Goal: Ask a question

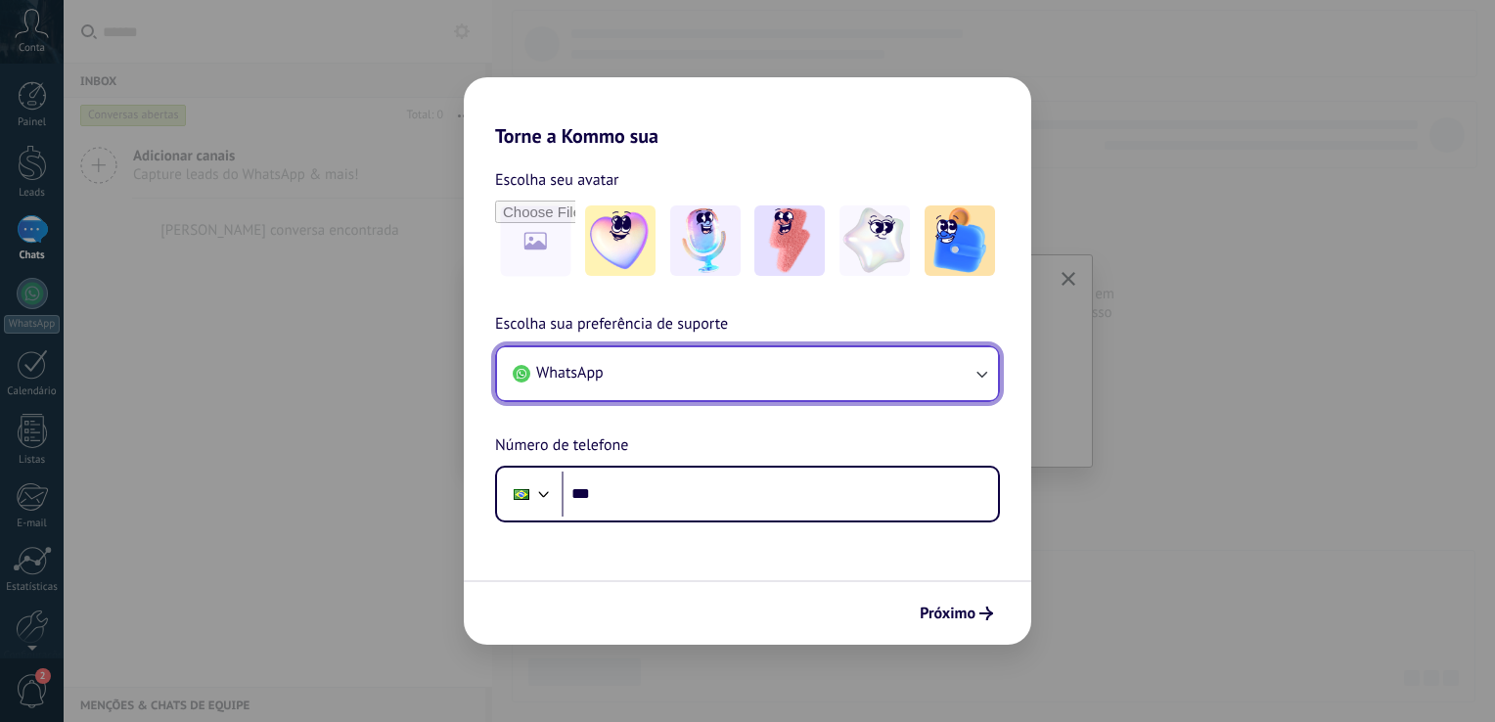
click at [669, 390] on button "WhatsApp" at bounding box center [747, 373] width 501 height 53
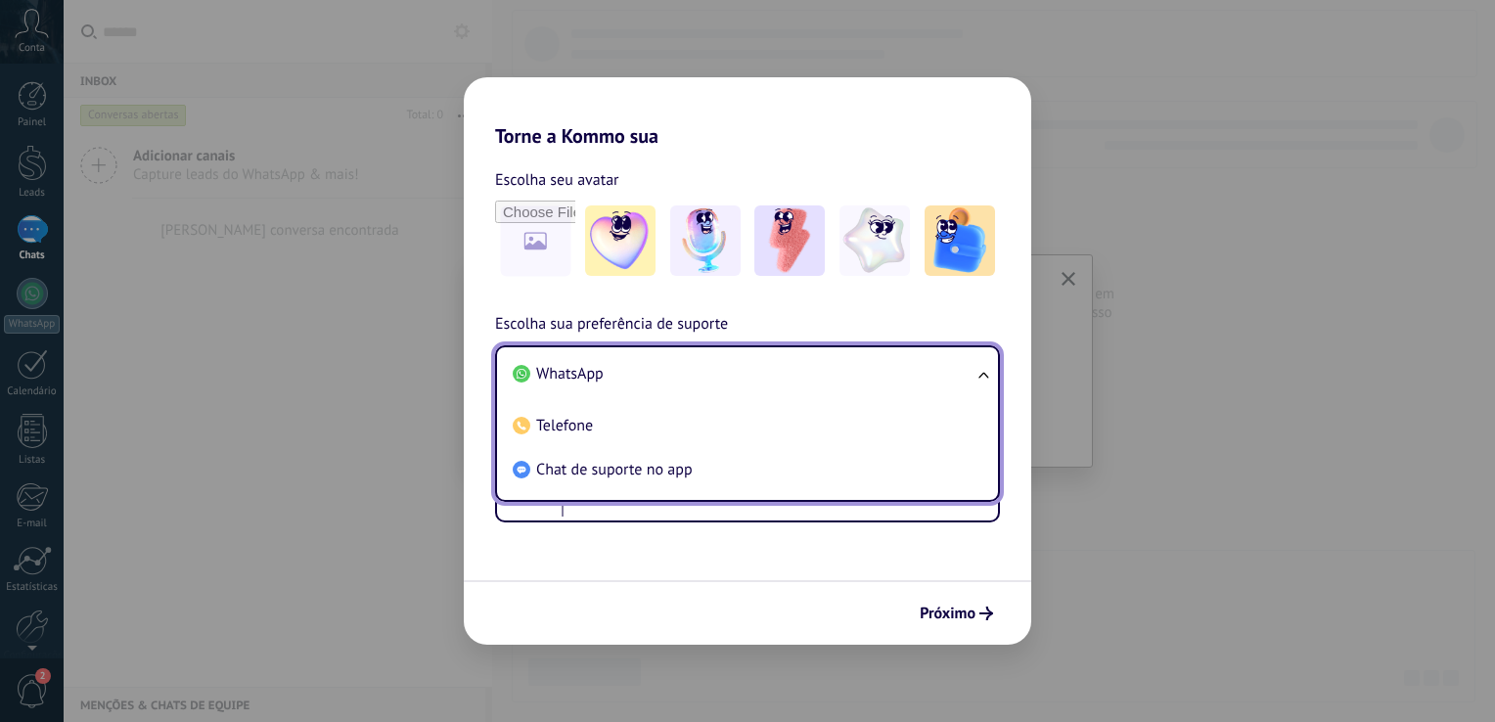
click at [598, 465] on span "Chat de suporte no app" at bounding box center [614, 470] width 157 height 20
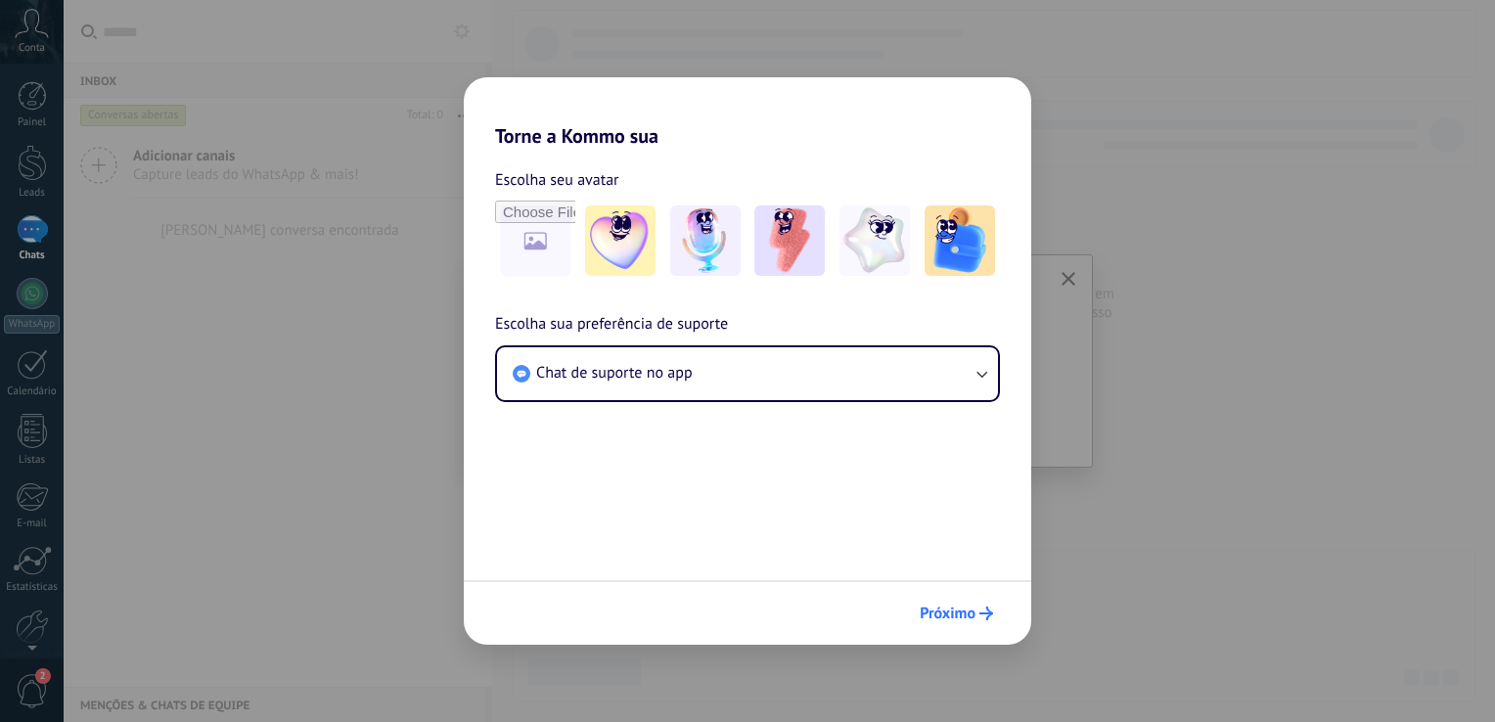
click at [959, 600] on button "Próximo" at bounding box center [956, 613] width 91 height 33
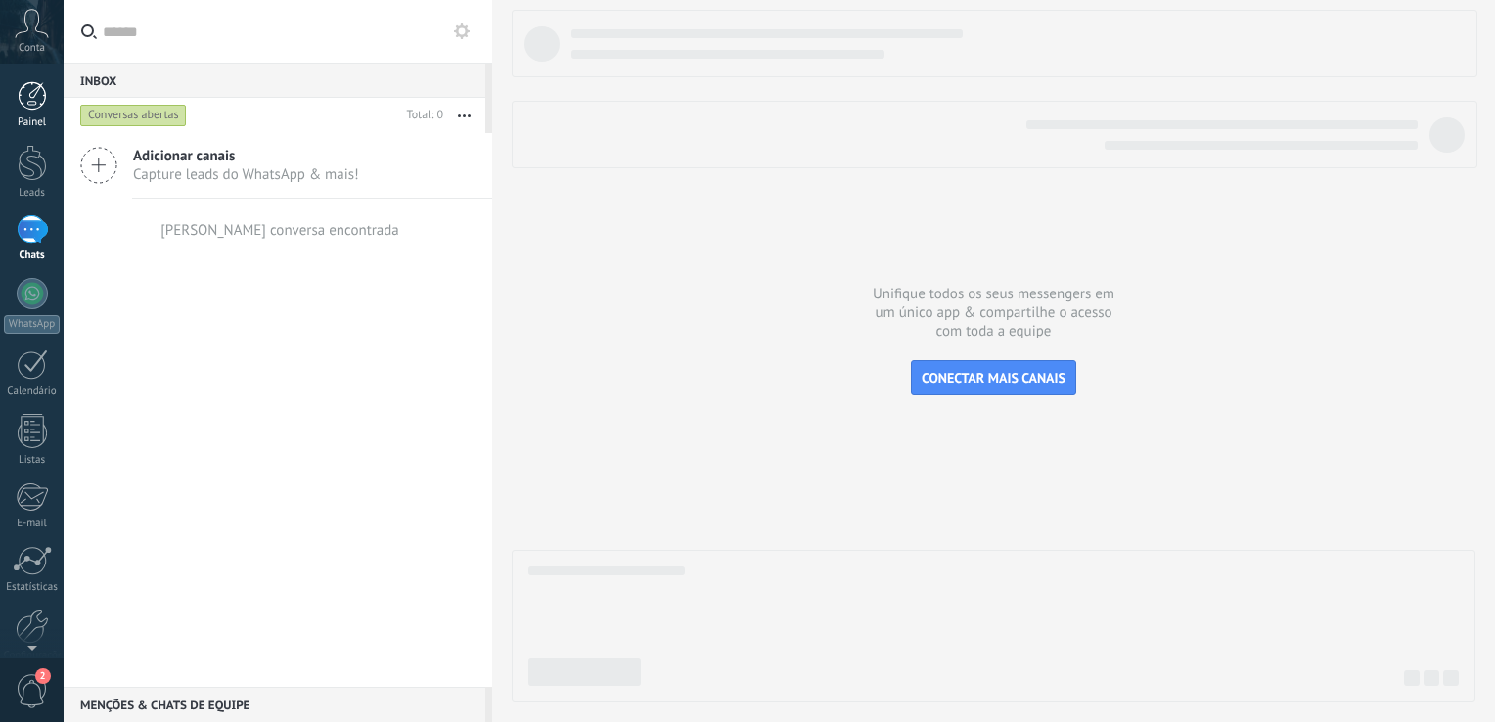
click at [23, 108] on div at bounding box center [32, 95] width 29 height 29
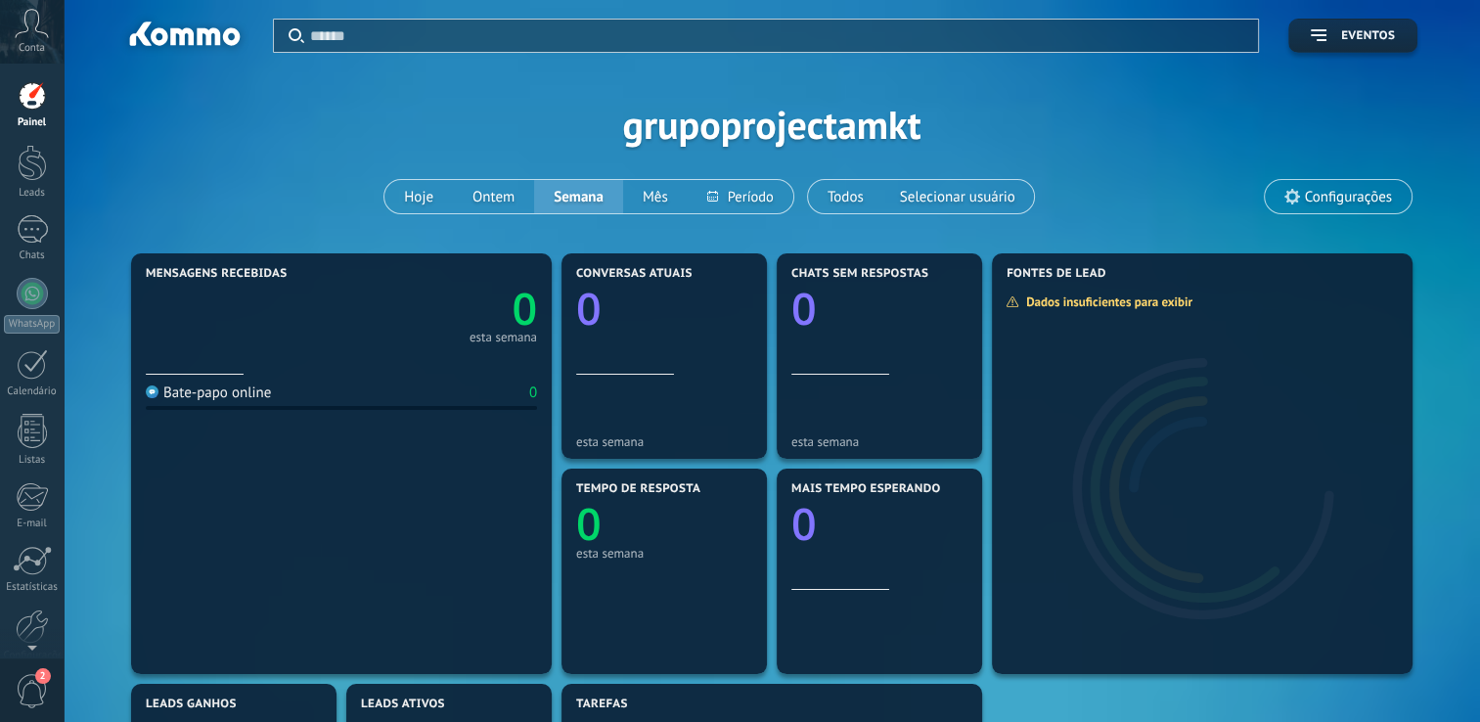
click at [916, 129] on div "Aplicar Eventos grupoprojectamkt Hoje Ontem Semana Mês Todos Selecionar usuário…" at bounding box center [772, 124] width 1358 height 248
click at [24, 44] on span "Conta" at bounding box center [32, 48] width 26 height 13
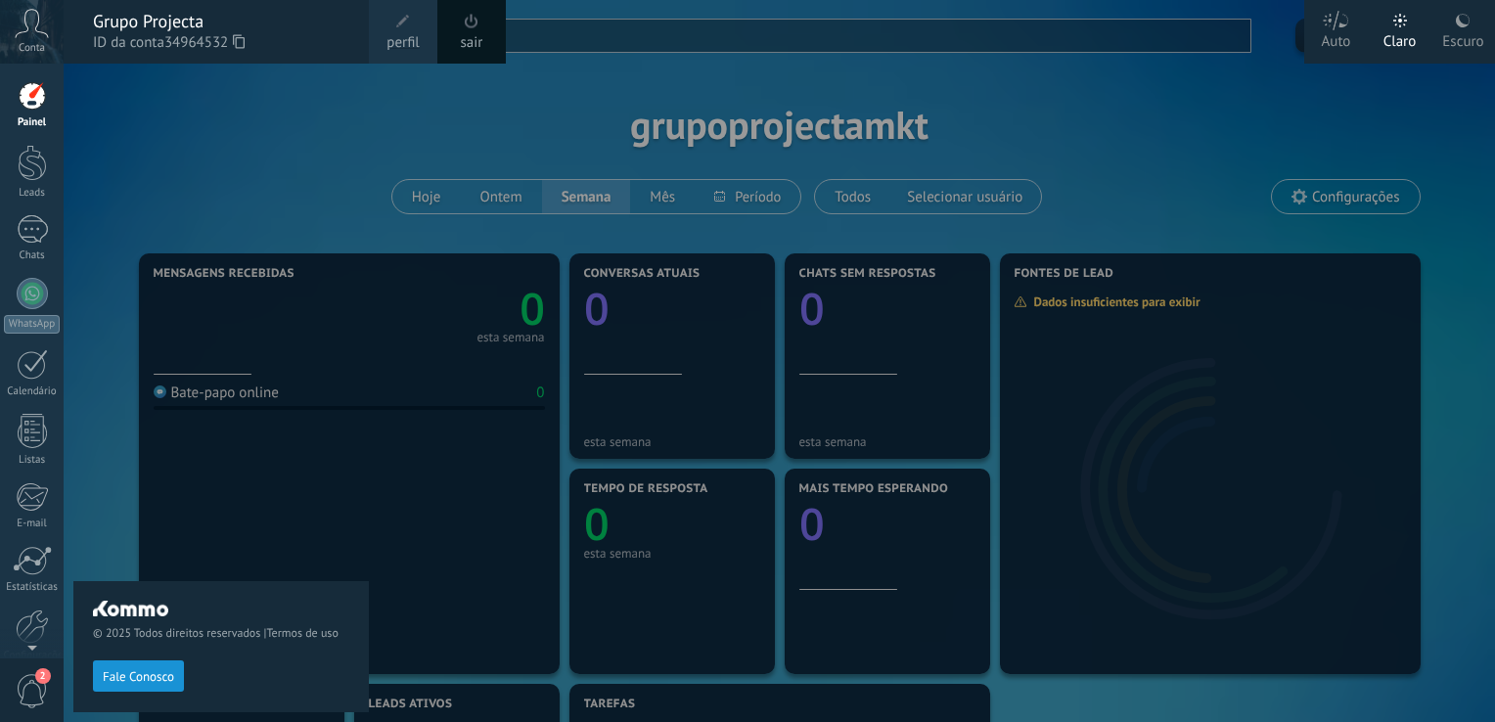
click at [755, 119] on div at bounding box center [811, 361] width 1495 height 722
